Goal: Information Seeking & Learning: Learn about a topic

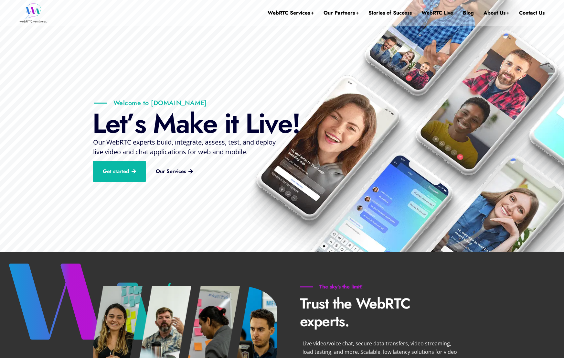
drag, startPoint x: 93, startPoint y: 142, endPoint x: 224, endPoint y: 147, distance: 131.0
click at [220, 146] on span "Our WebRTC experts build, integrate, assess, test, and deploy live video and ch…" at bounding box center [184, 147] width 183 height 18
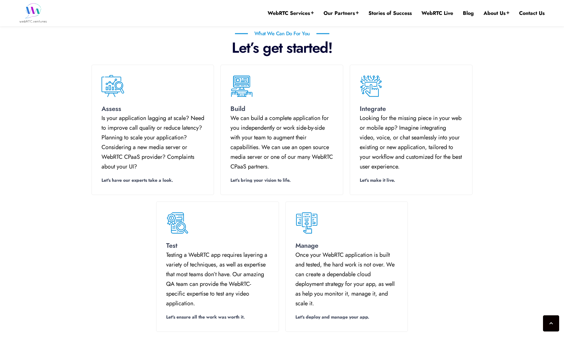
scroll to position [1199, 0]
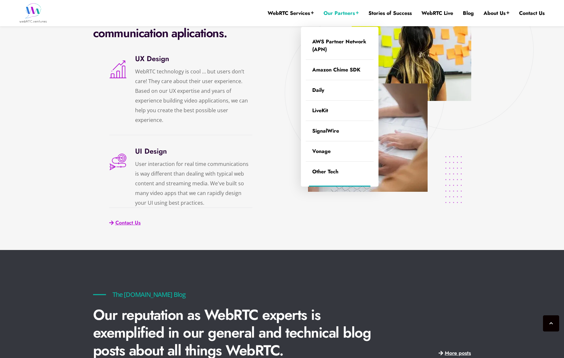
click at [341, 13] on link "Our Partners" at bounding box center [340, 13] width 35 height 7
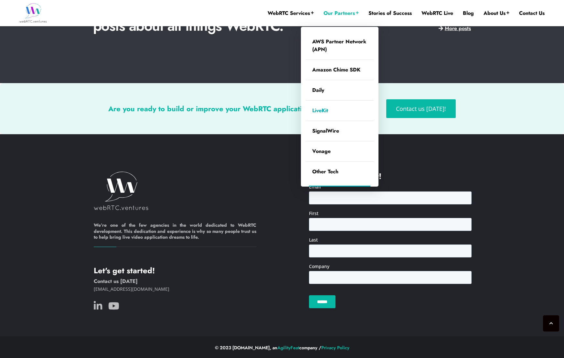
scroll to position [1435, 0]
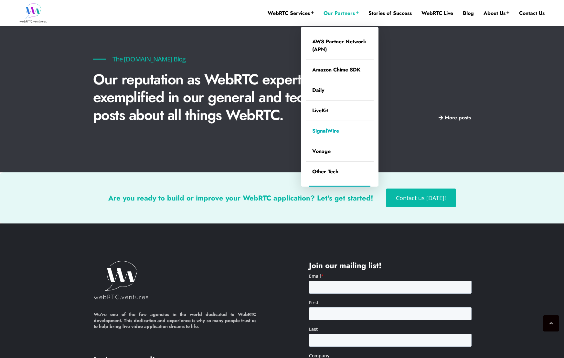
click at [323, 129] on link "SignalWire" at bounding box center [340, 131] width 68 height 20
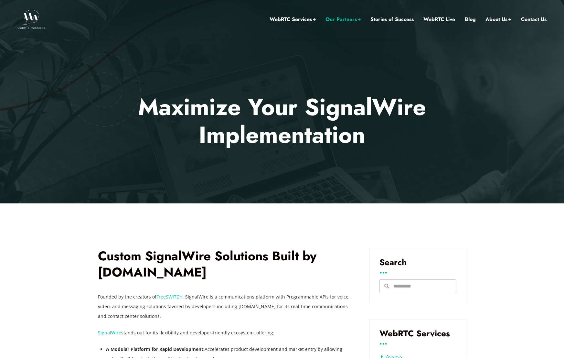
scroll to position [158, 0]
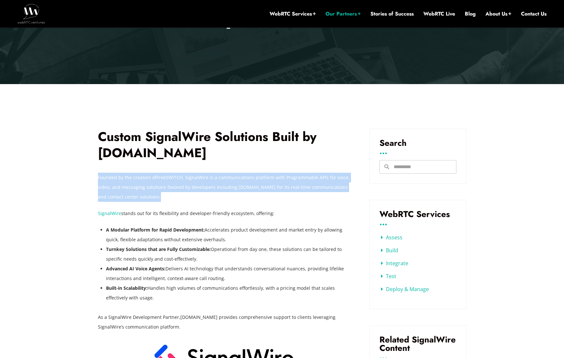
drag, startPoint x: 146, startPoint y: 182, endPoint x: 211, endPoint y: 206, distance: 69.4
click at [211, 206] on div "Founded by the creators of FreeSWITCH , SignalWire is a communications platform…" at bounding box center [224, 252] width 252 height 159
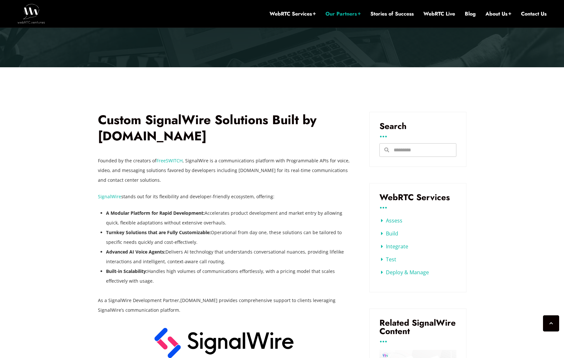
scroll to position [195, 0]
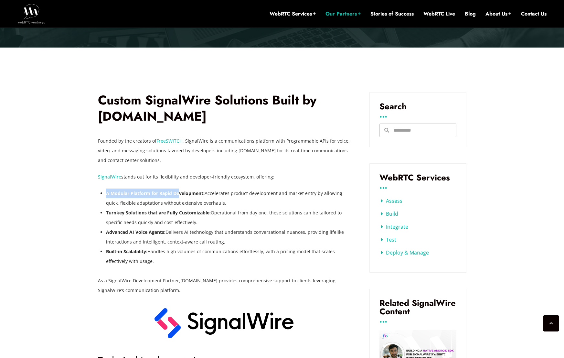
drag, startPoint x: 104, startPoint y: 194, endPoint x: 180, endPoint y: 194, distance: 76.6
click at [180, 194] on li "A Modular Platform for Rapid Development: Accelerates product development and m…" at bounding box center [228, 197] width 244 height 19
click at [180, 194] on b "A Modular Platform for Rapid Development:" at bounding box center [155, 193] width 99 height 6
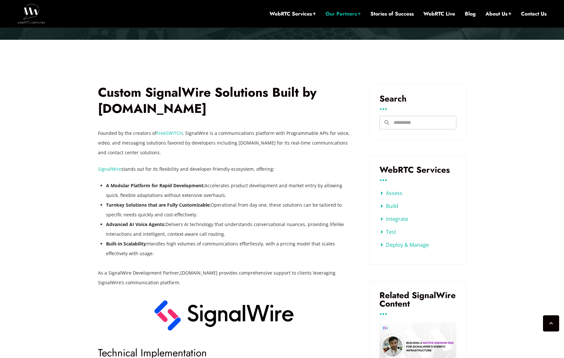
scroll to position [215, 0]
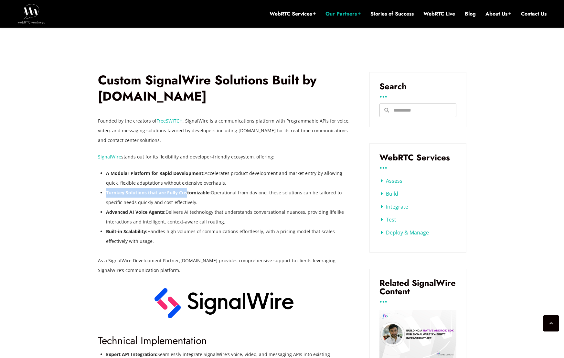
drag, startPoint x: 104, startPoint y: 193, endPoint x: 187, endPoint y: 193, distance: 83.7
click at [187, 193] on div "Founded by the creators of FreeSWITCH , SignalWire is a communications platform…" at bounding box center [224, 195] width 252 height 159
drag, startPoint x: 100, startPoint y: 211, endPoint x: 150, endPoint y: 209, distance: 49.5
click at [148, 210] on div "Founded by the creators of FreeSWITCH , SignalWire is a communications platform…" at bounding box center [224, 195] width 252 height 159
drag, startPoint x: 150, startPoint y: 209, endPoint x: 104, endPoint y: 233, distance: 51.3
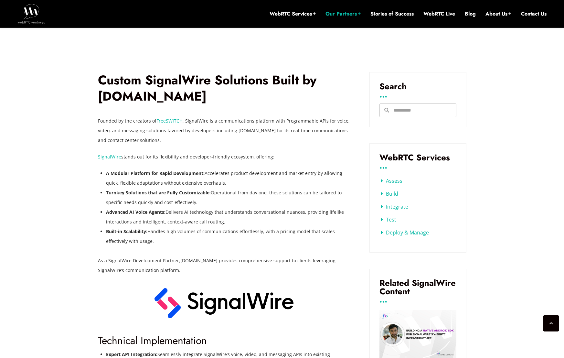
click at [149, 210] on b "Advanced AI Voice Agents:" at bounding box center [135, 212] width 59 height 6
drag, startPoint x: 98, startPoint y: 235, endPoint x: 134, endPoint y: 233, distance: 36.0
click at [134, 233] on div "Founded by the creators of FreeSWITCH , SignalWire is a communications platform…" at bounding box center [224, 195] width 252 height 159
click at [134, 233] on b "Built-in Scalability:" at bounding box center [126, 231] width 41 height 6
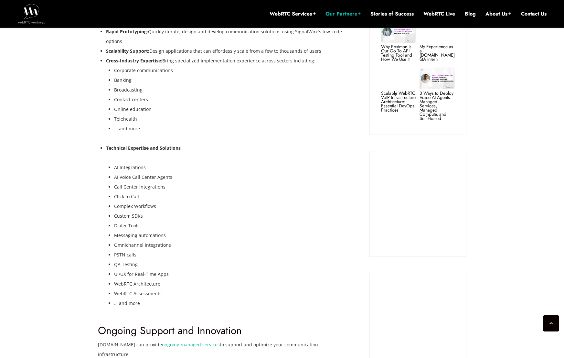
scroll to position [712, 0]
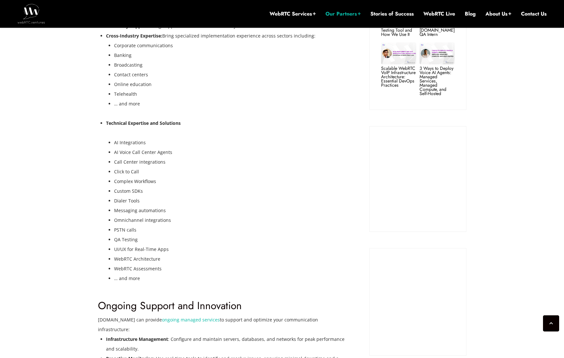
drag, startPoint x: 124, startPoint y: 133, endPoint x: 146, endPoint y: 192, distance: 63.5
click at [146, 192] on ul "AI Integrations AI Voice Call Center Agents Call Center integrations Click to C…" at bounding box center [232, 210] width 236 height 145
click at [146, 196] on li "Dialer Tools" at bounding box center [232, 201] width 236 height 10
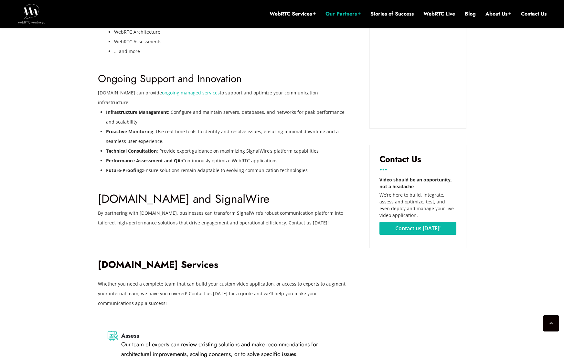
scroll to position [1067, 0]
